Goal: Transaction & Acquisition: Purchase product/service

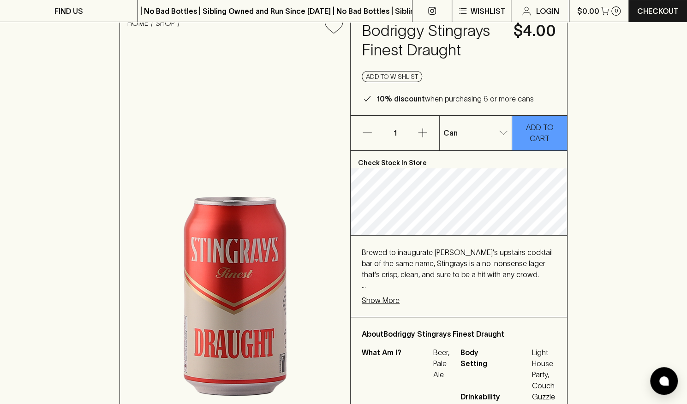
scroll to position [46, 0]
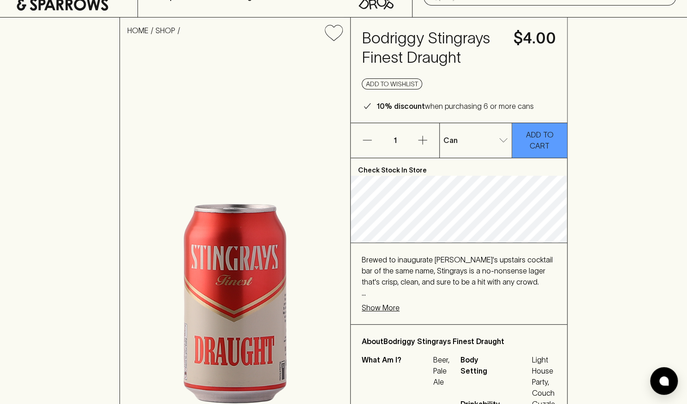
click at [422, 138] on icon "button" at bounding box center [422, 140] width 11 height 11
click at [534, 142] on p "ADD TO CART" at bounding box center [540, 140] width 46 height 22
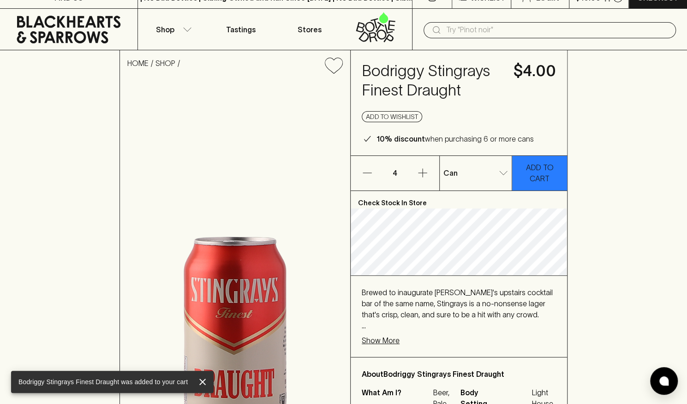
scroll to position [0, 0]
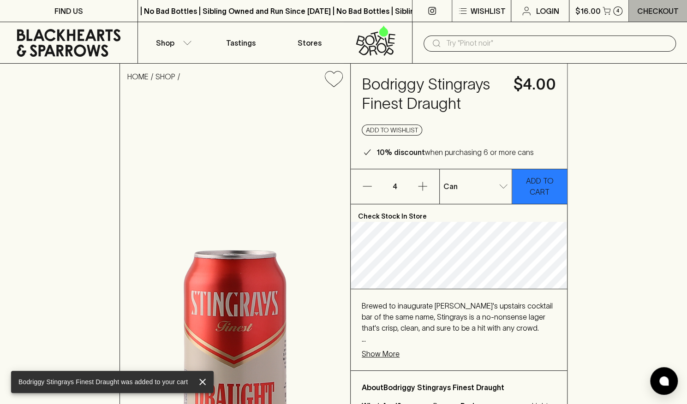
click at [639, 11] on p "Checkout" at bounding box center [658, 11] width 42 height 11
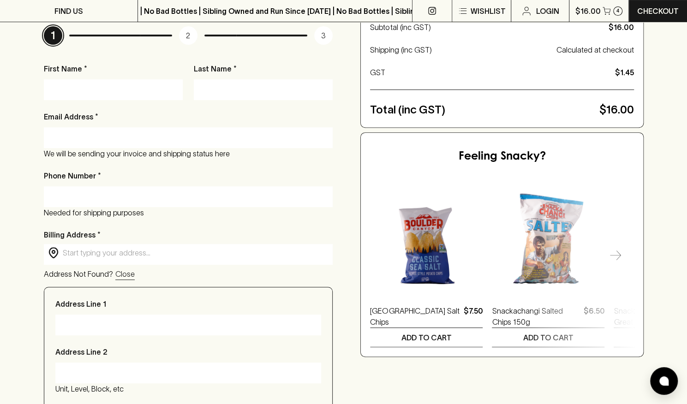
scroll to position [138, 0]
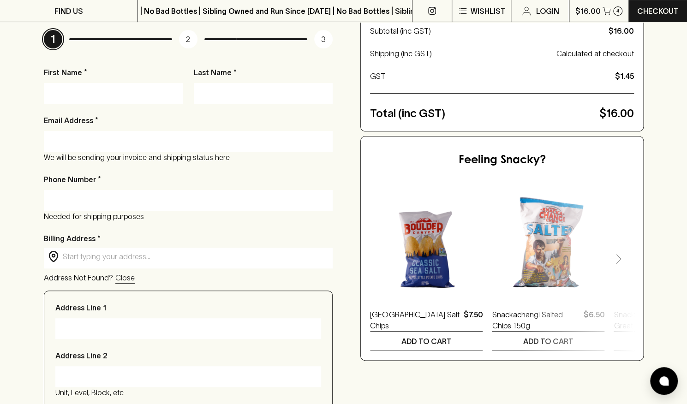
click at [90, 80] on div "First Name *" at bounding box center [113, 85] width 139 height 37
click at [72, 78] on p "First Name *" at bounding box center [113, 72] width 139 height 11
click at [71, 81] on div "First Name *" at bounding box center [113, 85] width 139 height 37
click at [67, 81] on div "First Name *" at bounding box center [113, 85] width 139 height 37
click at [68, 90] on input "First Name *" at bounding box center [113, 93] width 125 height 15
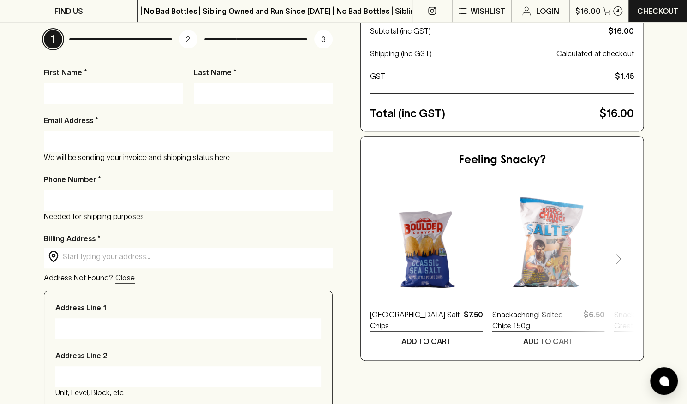
click at [70, 94] on input "First Name *" at bounding box center [113, 93] width 125 height 15
type input "[PERSON_NAME]"
type input "Brown"
type input "[PERSON_NAME][EMAIL_ADDRESS][DOMAIN_NAME]"
type input "0480349420"
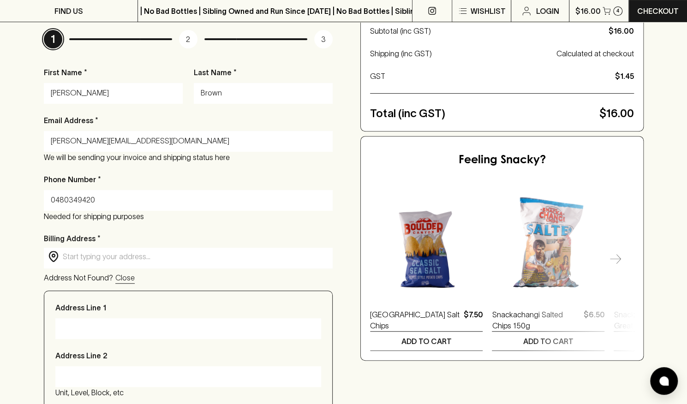
type input "PO BOX 200"
type input "[GEOGRAPHIC_DATA]"
type input "2285"
type input "[GEOGRAPHIC_DATA]"
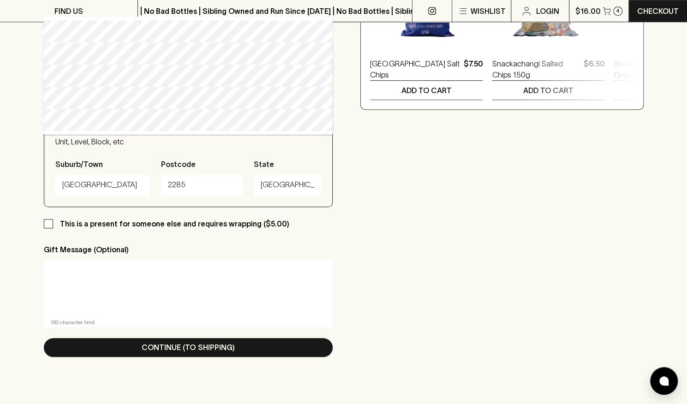
scroll to position [415, 0]
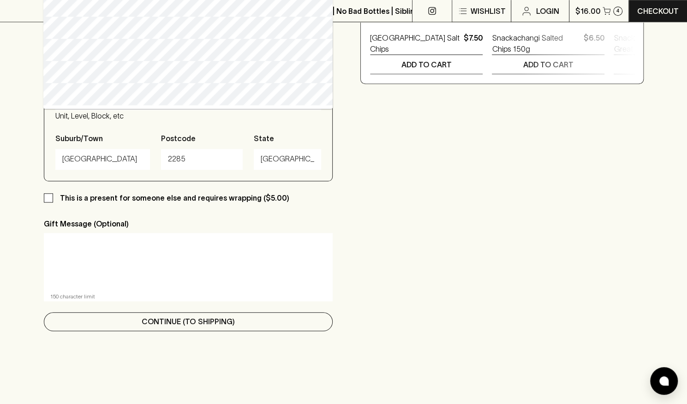
click at [232, 320] on p "Continue (To Shipping)" at bounding box center [188, 321] width 93 height 11
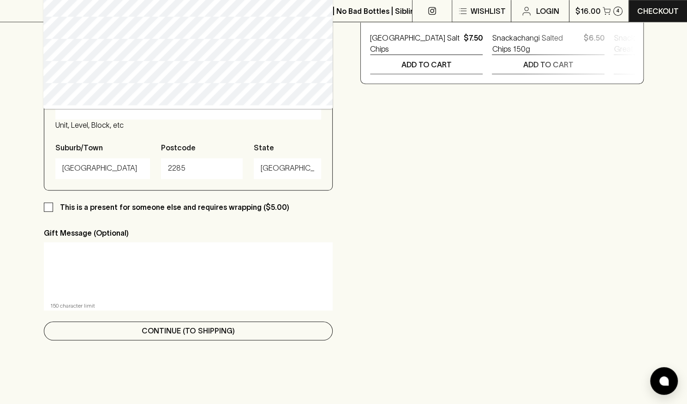
click at [235, 334] on button "Continue (To Shipping)" at bounding box center [188, 331] width 289 height 19
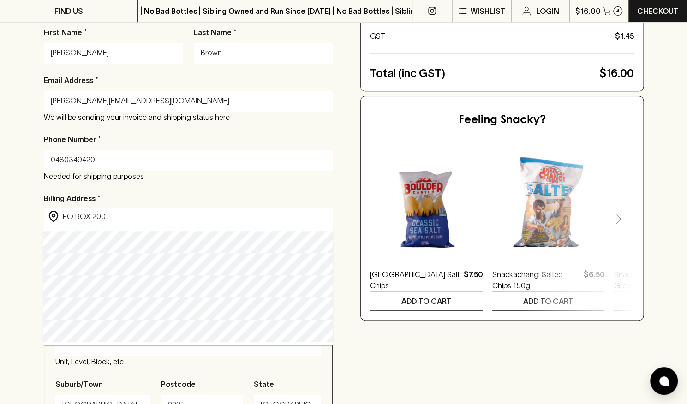
scroll to position [185, 0]
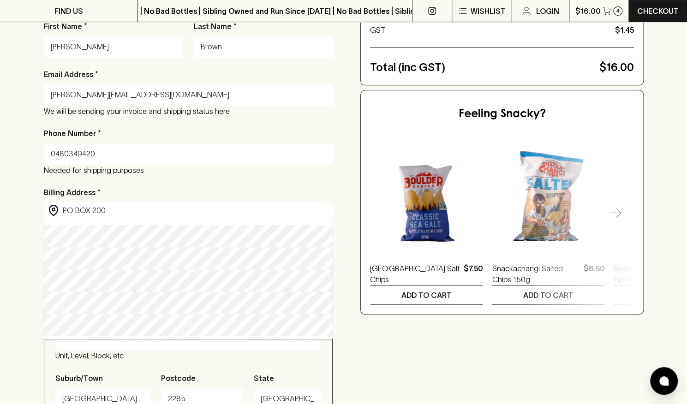
click at [110, 213] on input "PO BOX 200" at bounding box center [196, 210] width 266 height 11
type input "[STREET_ADDRESS]"
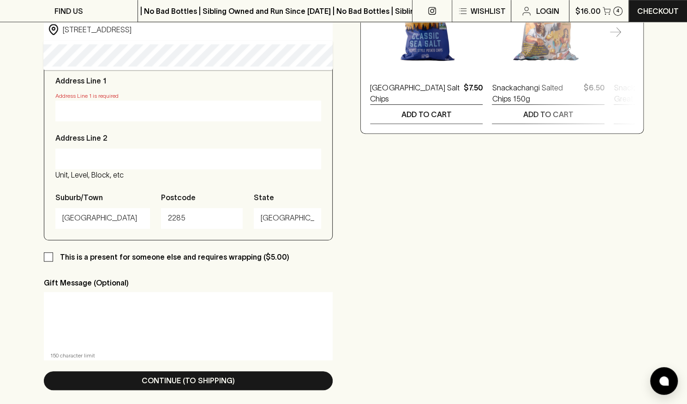
scroll to position [369, 0]
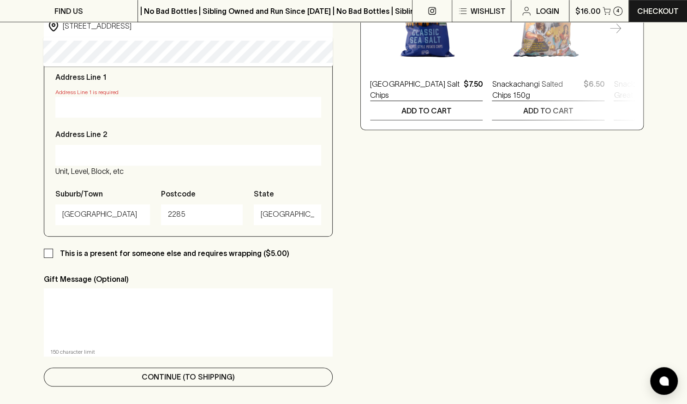
click at [144, 372] on button "Continue (To Shipping)" at bounding box center [188, 377] width 289 height 19
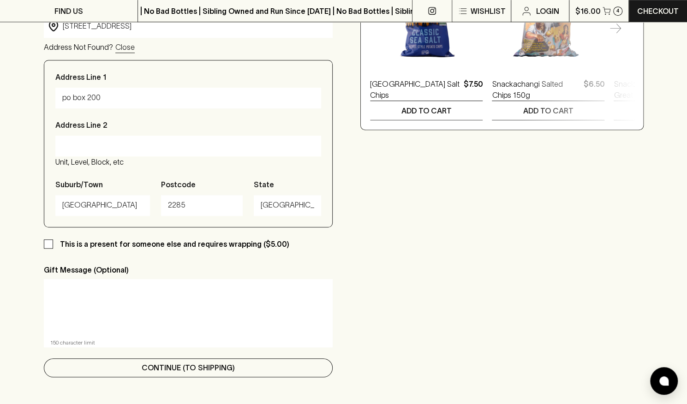
type input "po box 200"
click at [185, 372] on p "Continue (To Shipping)" at bounding box center [188, 367] width 93 height 11
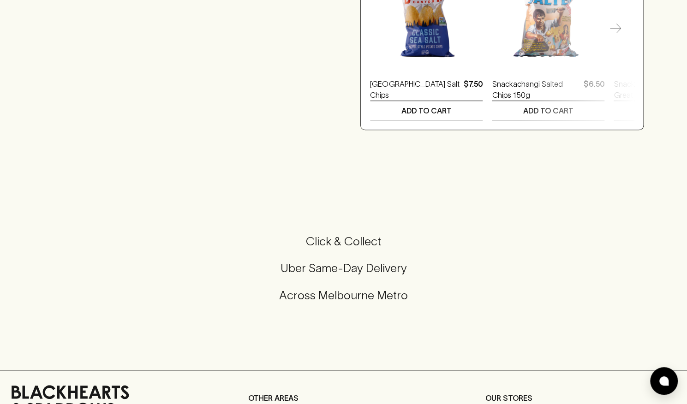
scroll to position [0, 0]
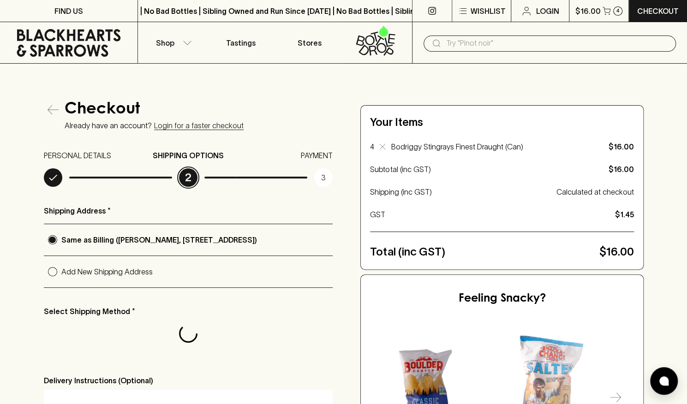
radio input "true"
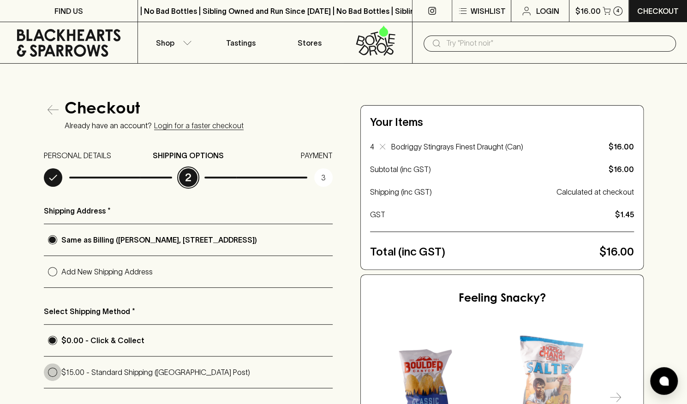
click at [52, 369] on input "$15.00 - Standard Shipping ([GEOGRAPHIC_DATA] Post)" at bounding box center [53, 373] width 18 height 18
radio input "true"
click at [88, 39] on icon at bounding box center [69, 43] width 124 height 28
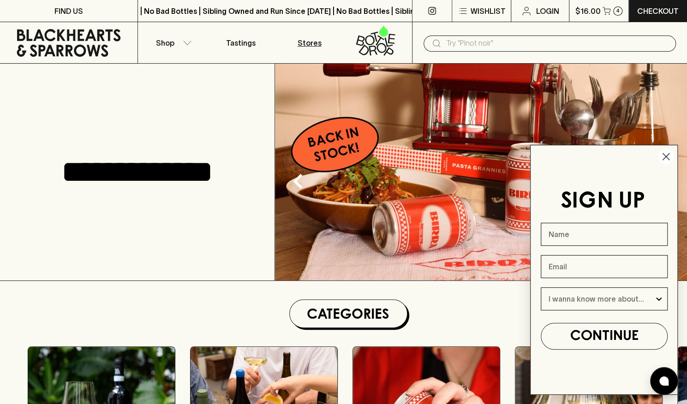
click at [310, 46] on p "Stores" at bounding box center [309, 42] width 24 height 11
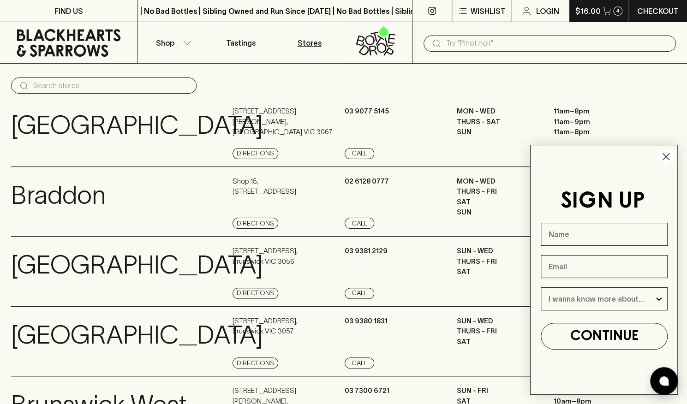
click at [606, 6] on button "$16.00 4" at bounding box center [598, 11] width 59 height 22
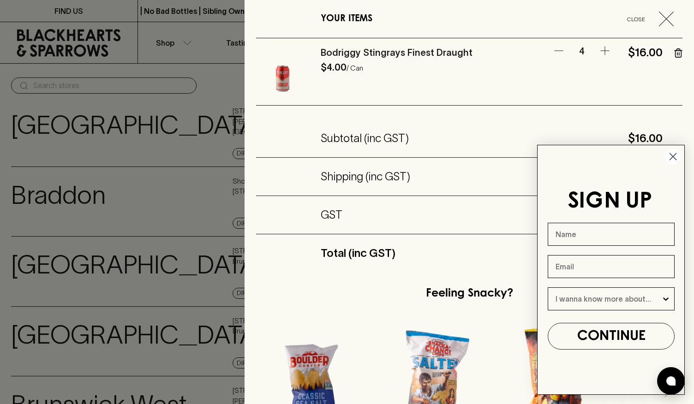
click at [676, 158] on circle "Close dialog" at bounding box center [672, 156] width 15 height 15
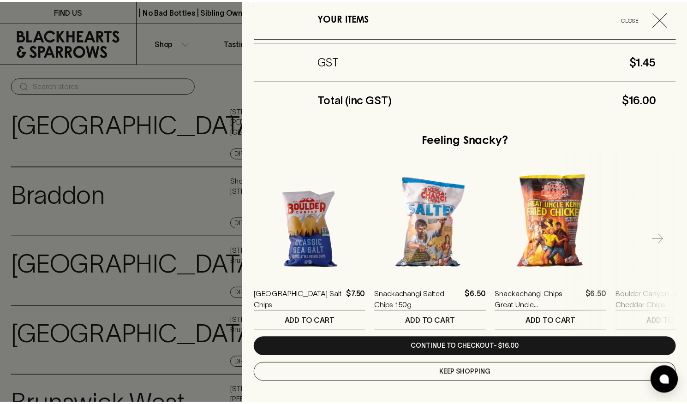
scroll to position [154, 0]
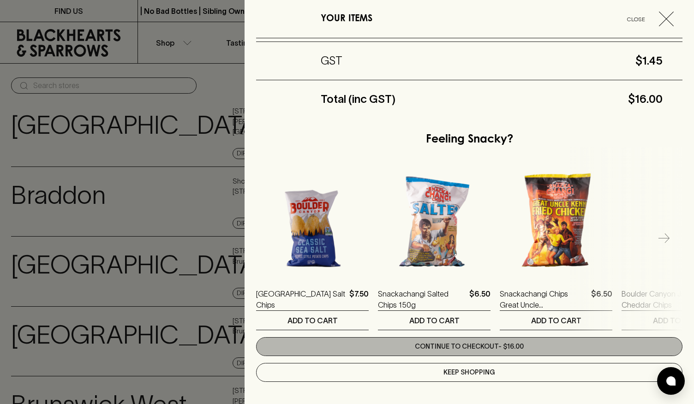
click at [547, 344] on link "Continue to checkout - $16.00" at bounding box center [469, 346] width 426 height 19
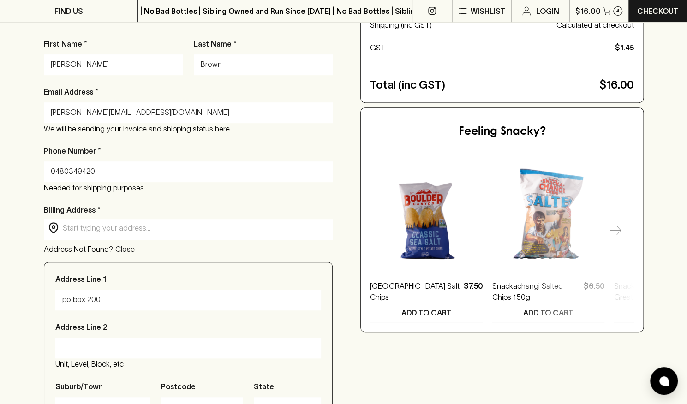
scroll to position [138, 0]
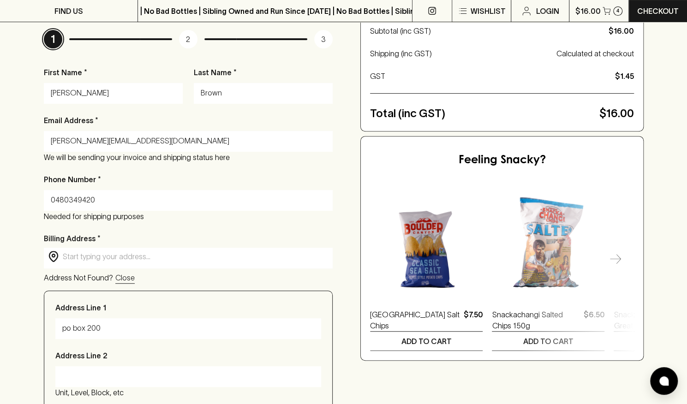
click at [92, 261] on input "text" at bounding box center [196, 256] width 266 height 11
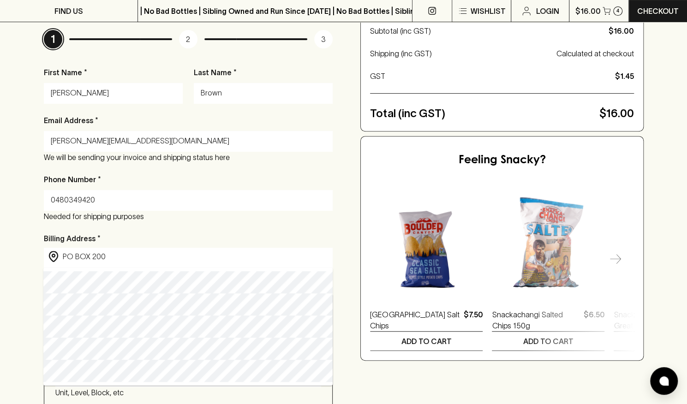
click at [168, 251] on div "​ PO BOX 200 ​" at bounding box center [188, 257] width 289 height 18
click at [176, 257] on input "PO BOX 200" at bounding box center [196, 256] width 266 height 11
type input "[STREET_ADDRESS]"
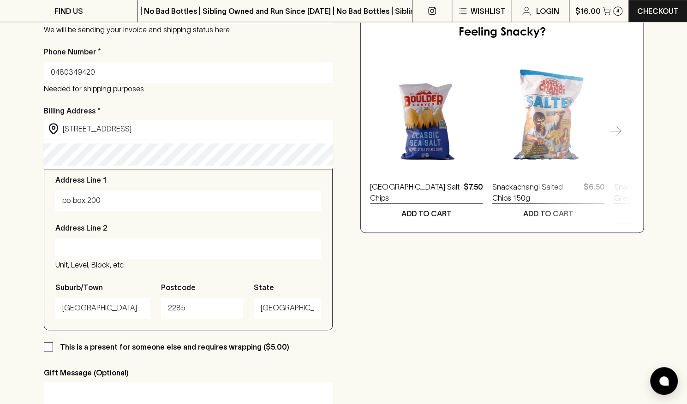
scroll to position [277, 0]
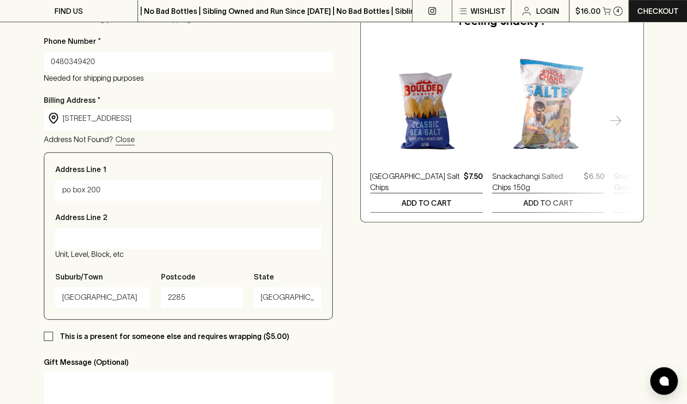
drag, startPoint x: 84, startPoint y: 192, endPoint x: 46, endPoint y: 192, distance: 38.3
click at [46, 192] on div "Address Line 1 po box 200 Address Line [GEOGRAPHIC_DATA], etc Suburb/Town [GEOG…" at bounding box center [188, 236] width 289 height 168
click at [54, 119] on icon at bounding box center [53, 117] width 3 height 3
type input "PO BOX 200"
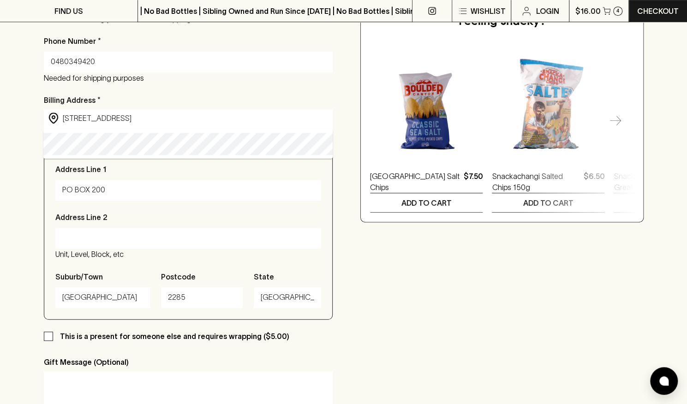
click at [86, 117] on input "[STREET_ADDRESS]" at bounding box center [196, 118] width 266 height 11
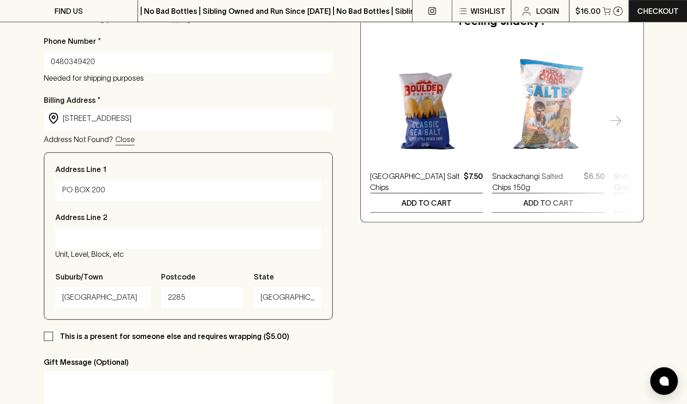
click at [6, 155] on div "Checkout Already have an account? Login for a faster checkout PERSONAL DETAILS …" at bounding box center [343, 152] width 687 height 731
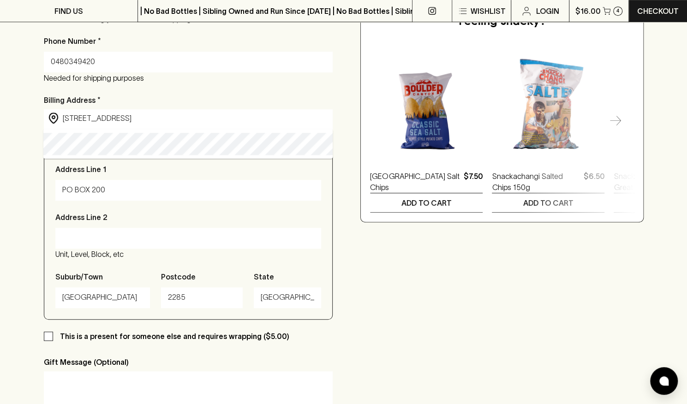
click at [78, 121] on input "[STREET_ADDRESS]" at bounding box center [196, 118] width 266 height 11
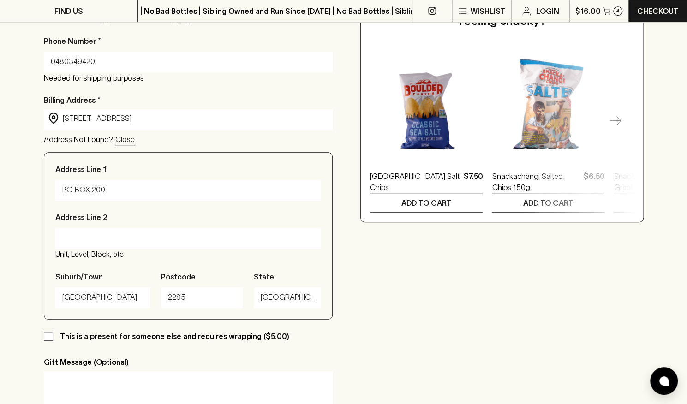
click at [0, 226] on div "Checkout Already have an account? Login for a faster checkout PERSONAL DETAILS …" at bounding box center [343, 152] width 687 height 731
click at [98, 168] on p "Address Line 1" at bounding box center [80, 169] width 51 height 11
click at [98, 183] on input "PO BOX 200" at bounding box center [188, 190] width 252 height 15
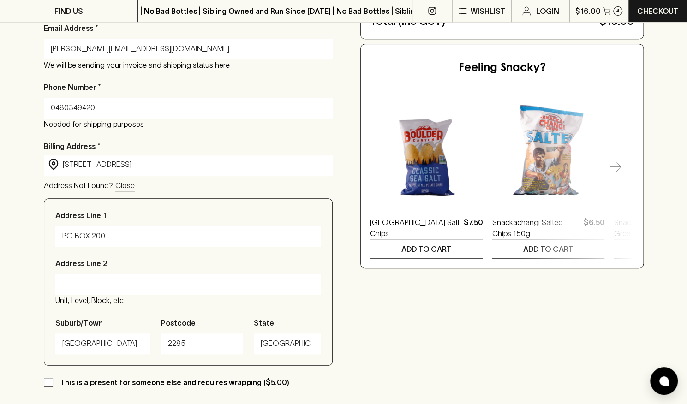
scroll to position [323, 0]
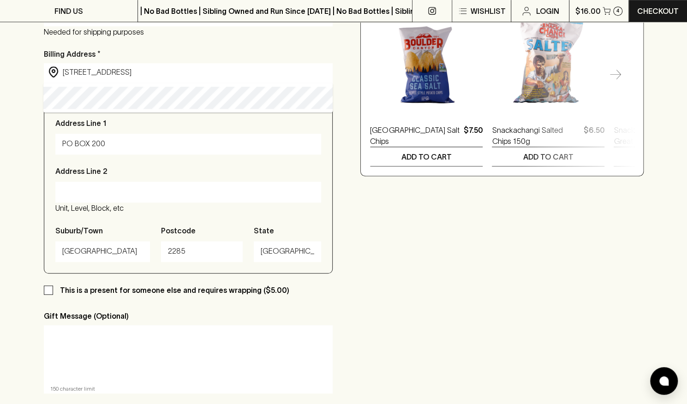
click at [104, 75] on input "[STREET_ADDRESS]" at bounding box center [196, 72] width 266 height 11
click at [4, 102] on div "Checkout Already have an account? Login for a faster checkout PERSONAL DETAILS …" at bounding box center [343, 106] width 687 height 731
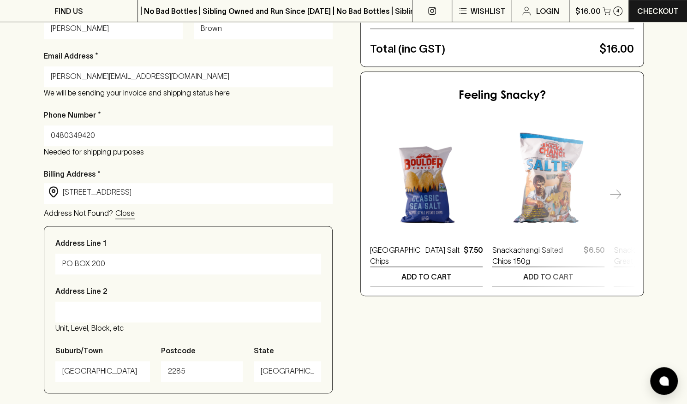
scroll to position [185, 0]
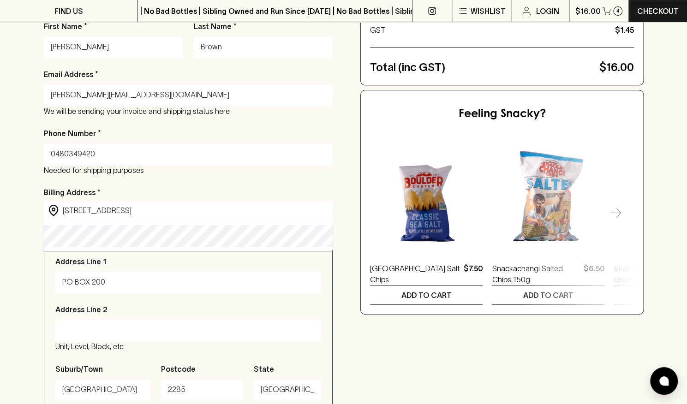
click at [90, 212] on input "[STREET_ADDRESS]" at bounding box center [196, 210] width 266 height 11
click at [7, 229] on div "Checkout Already have an account? Login for a faster checkout PERSONAL DETAILS …" at bounding box center [343, 244] width 687 height 731
click at [75, 213] on input "[STREET_ADDRESS]" at bounding box center [196, 210] width 266 height 11
click at [15, 263] on div "Checkout Already have an account? Login for a faster checkout PERSONAL DETAILS …" at bounding box center [343, 244] width 687 height 731
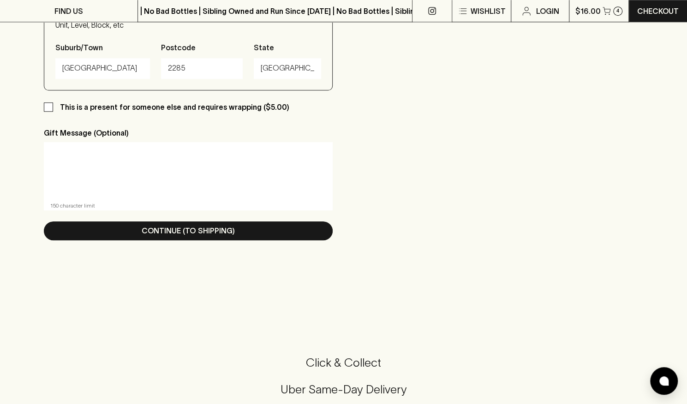
scroll to position [508, 0]
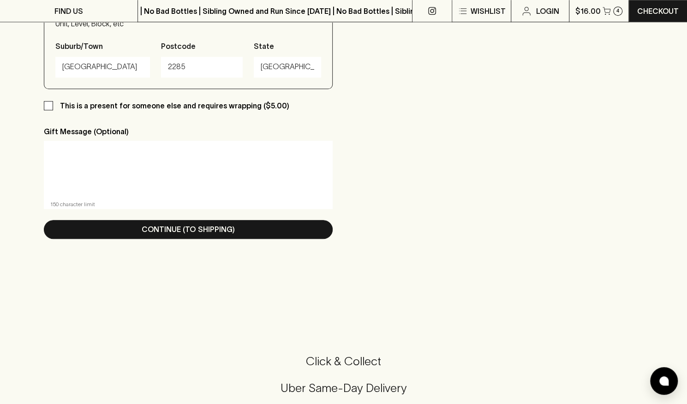
click at [232, 227] on p "Continue (To Shipping)" at bounding box center [188, 229] width 93 height 11
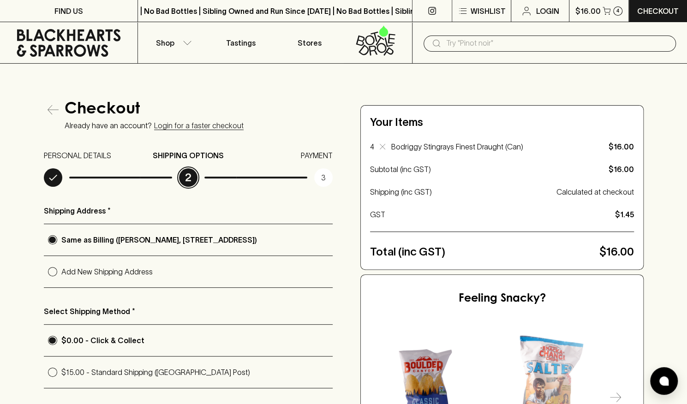
scroll to position [185, 0]
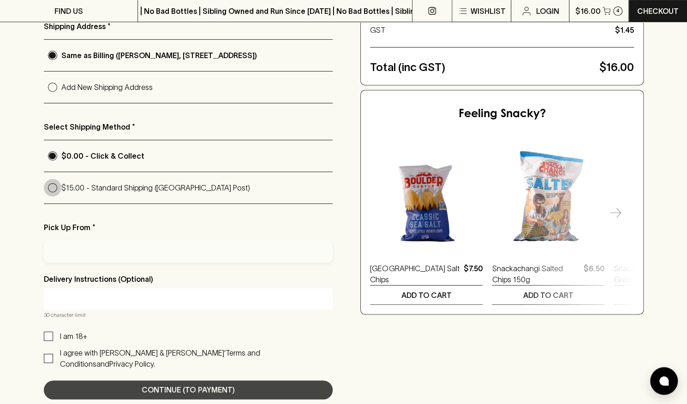
click at [52, 187] on input "$15.00 - Standard Shipping ([GEOGRAPHIC_DATA] Post)" at bounding box center [53, 188] width 18 height 18
radio input "true"
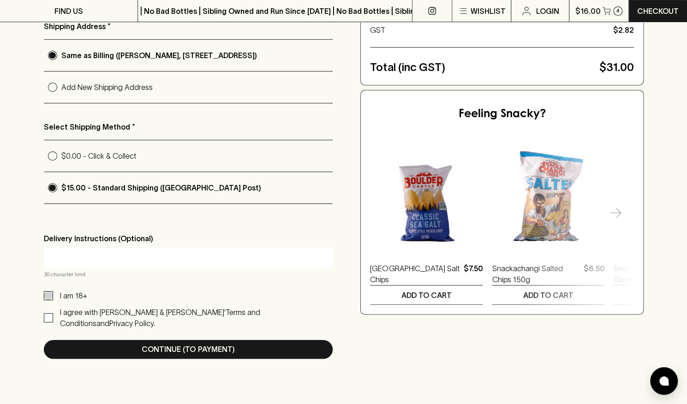
click at [47, 294] on input "I am 18+" at bounding box center [48, 295] width 9 height 9
checkbox input "true"
click at [50, 313] on input "I agree with [PERSON_NAME] & [PERSON_NAME]’ Terms and Conditions and Privacy Po…" at bounding box center [48, 317] width 9 height 9
checkbox input "true"
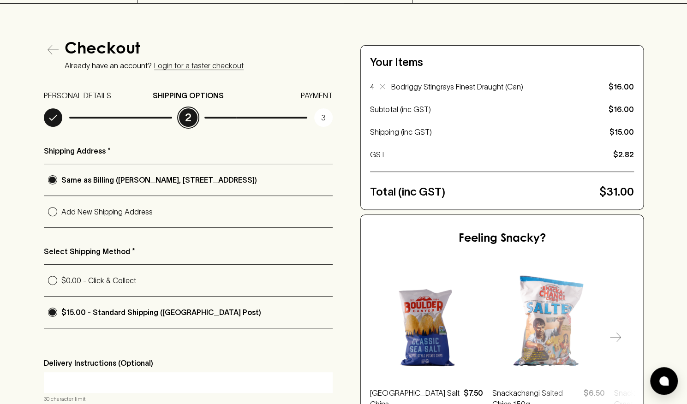
scroll to position [0, 0]
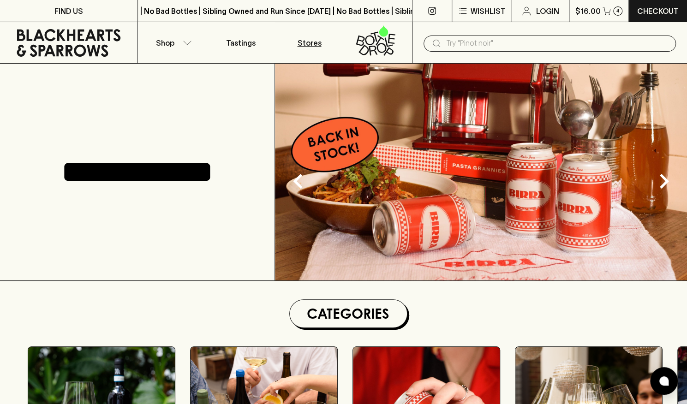
click at [314, 40] on p "Stores" at bounding box center [309, 42] width 24 height 11
